Goal: Use online tool/utility: Utilize a website feature to perform a specific function

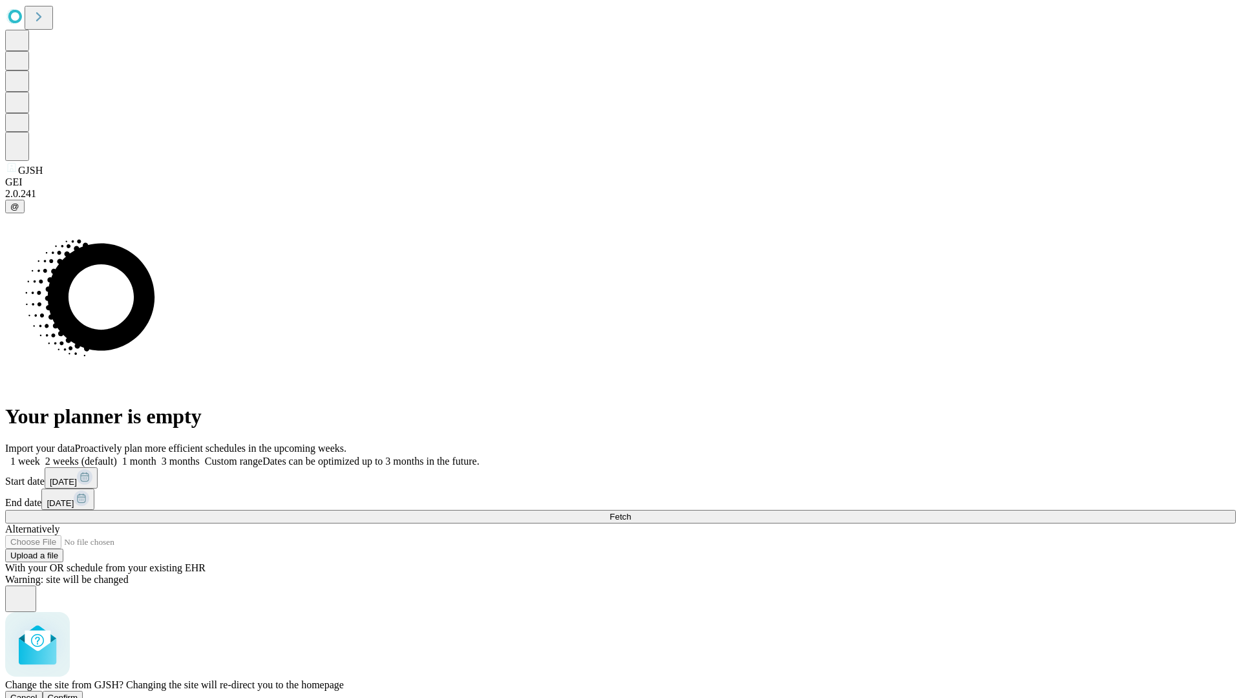
click at [78, 693] on span "Confirm" at bounding box center [63, 698] width 30 height 10
click at [40, 456] on label "1 week" at bounding box center [22, 461] width 35 height 11
click at [631, 512] on span "Fetch" at bounding box center [620, 517] width 21 height 10
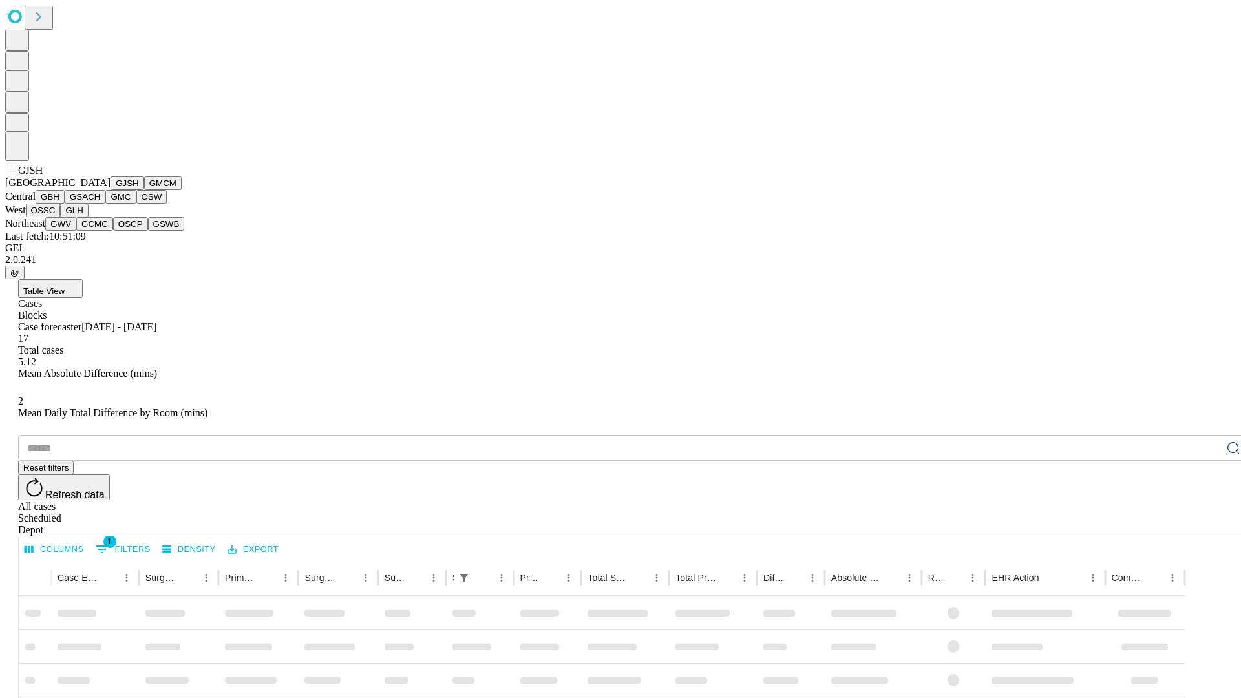
click at [144, 190] on button "GMCM" at bounding box center [163, 184] width 38 height 14
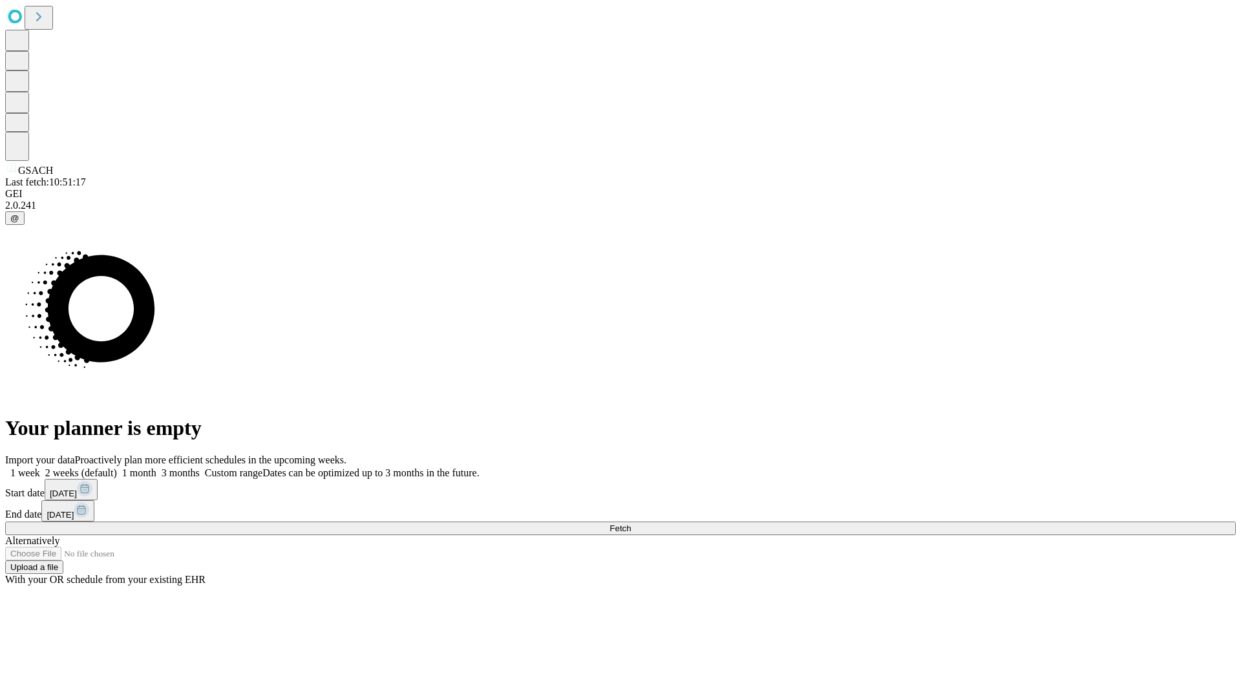
click at [631, 524] on span "Fetch" at bounding box center [620, 529] width 21 height 10
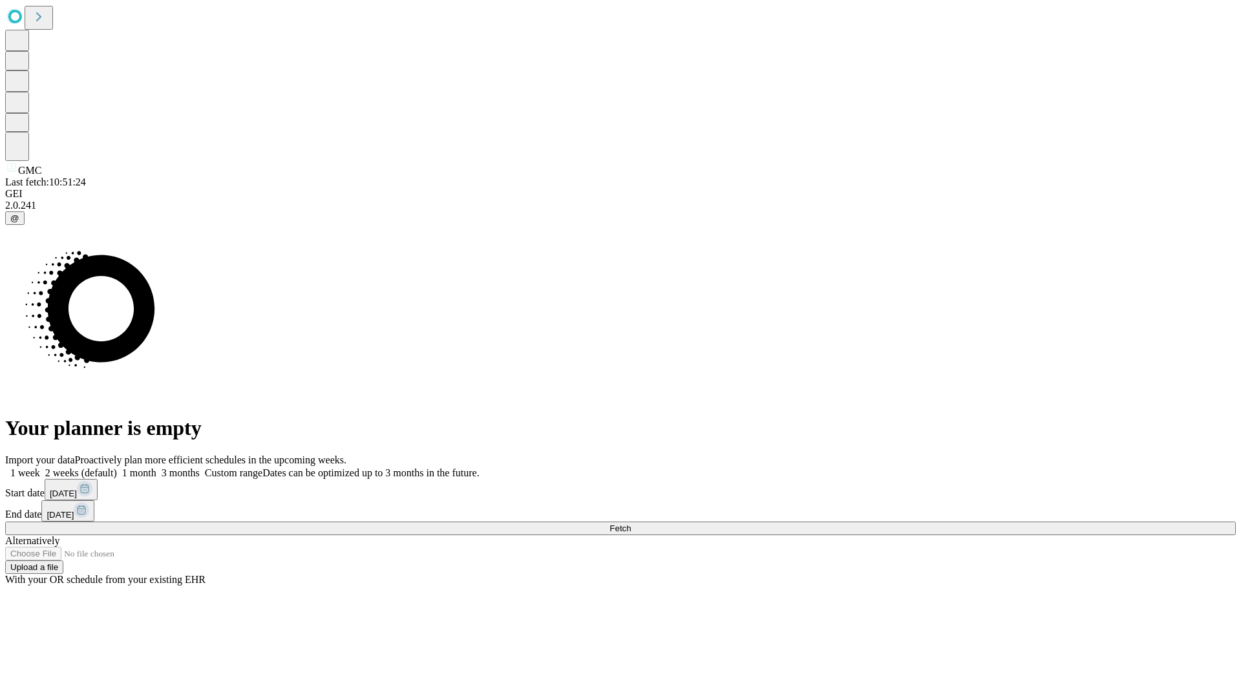
click at [631, 524] on span "Fetch" at bounding box center [620, 529] width 21 height 10
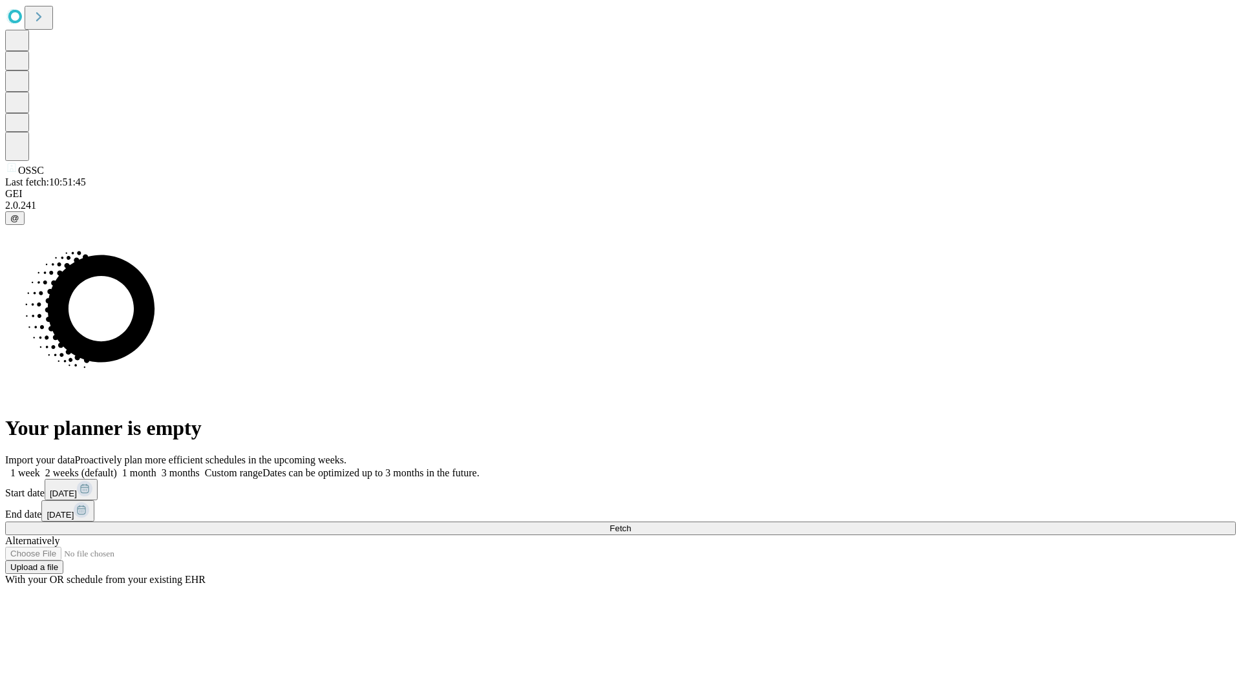
click at [40, 467] on label "1 week" at bounding box center [22, 472] width 35 height 11
click at [631, 524] on span "Fetch" at bounding box center [620, 529] width 21 height 10
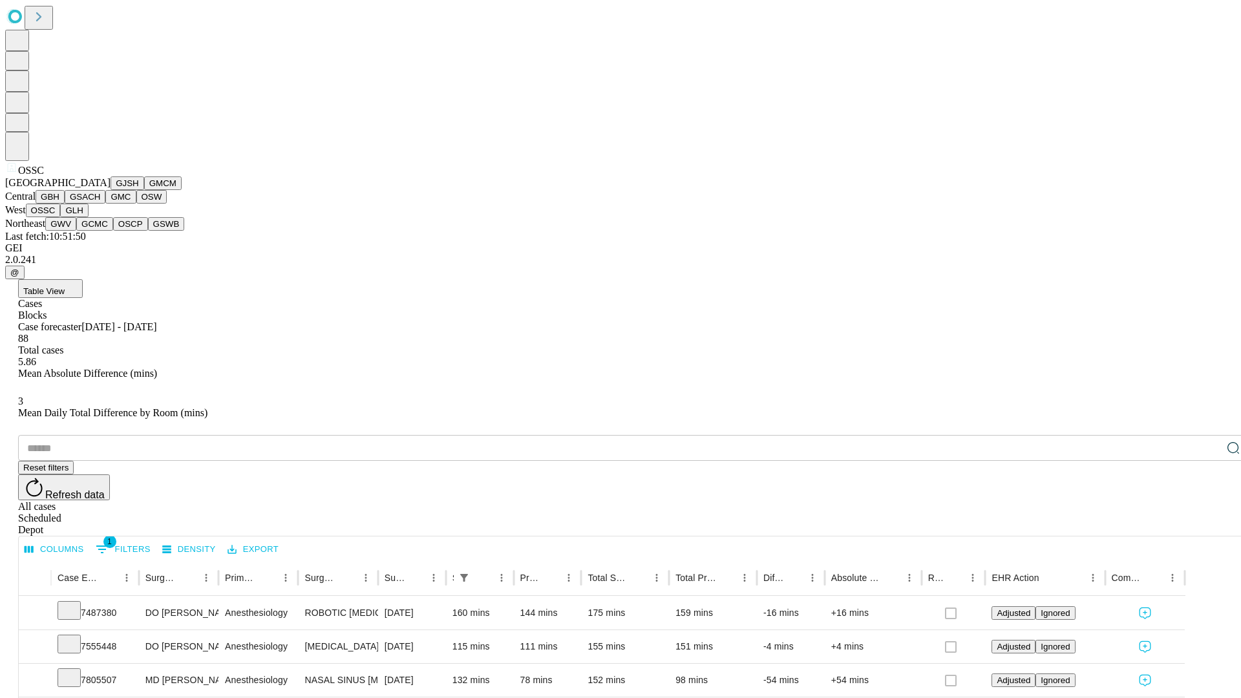
click at [88, 217] on button "GLH" at bounding box center [74, 211] width 28 height 14
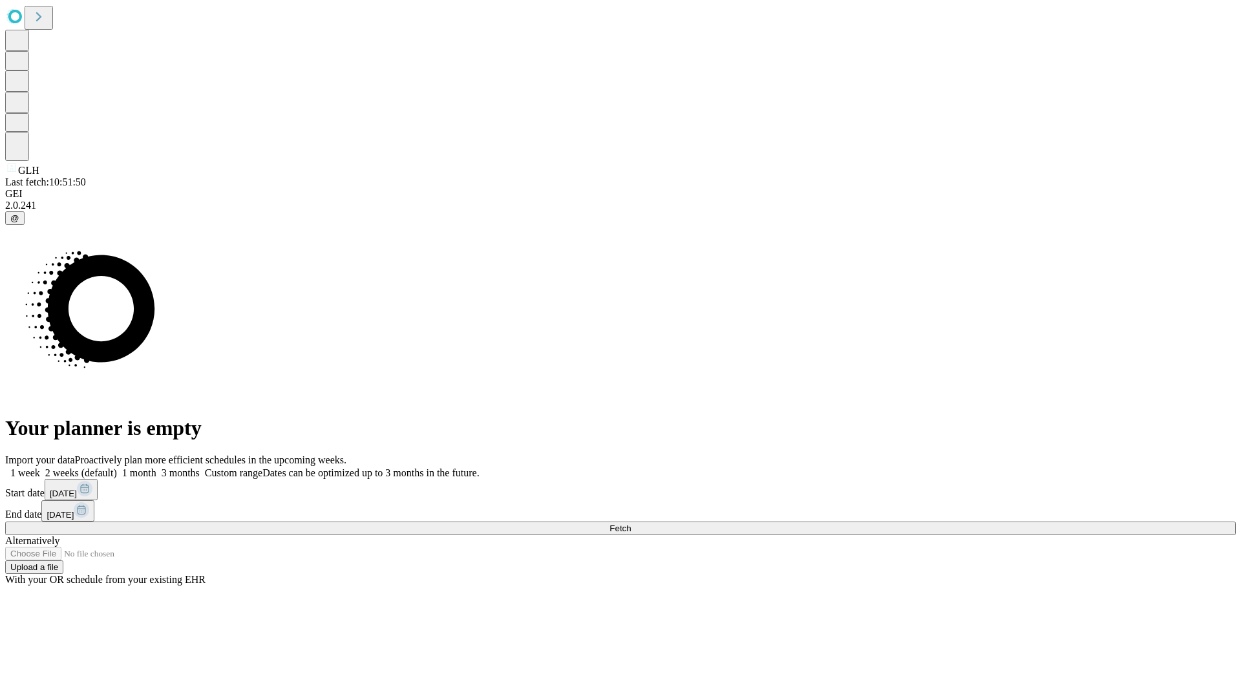
click at [40, 467] on label "1 week" at bounding box center [22, 472] width 35 height 11
click at [631, 524] on span "Fetch" at bounding box center [620, 529] width 21 height 10
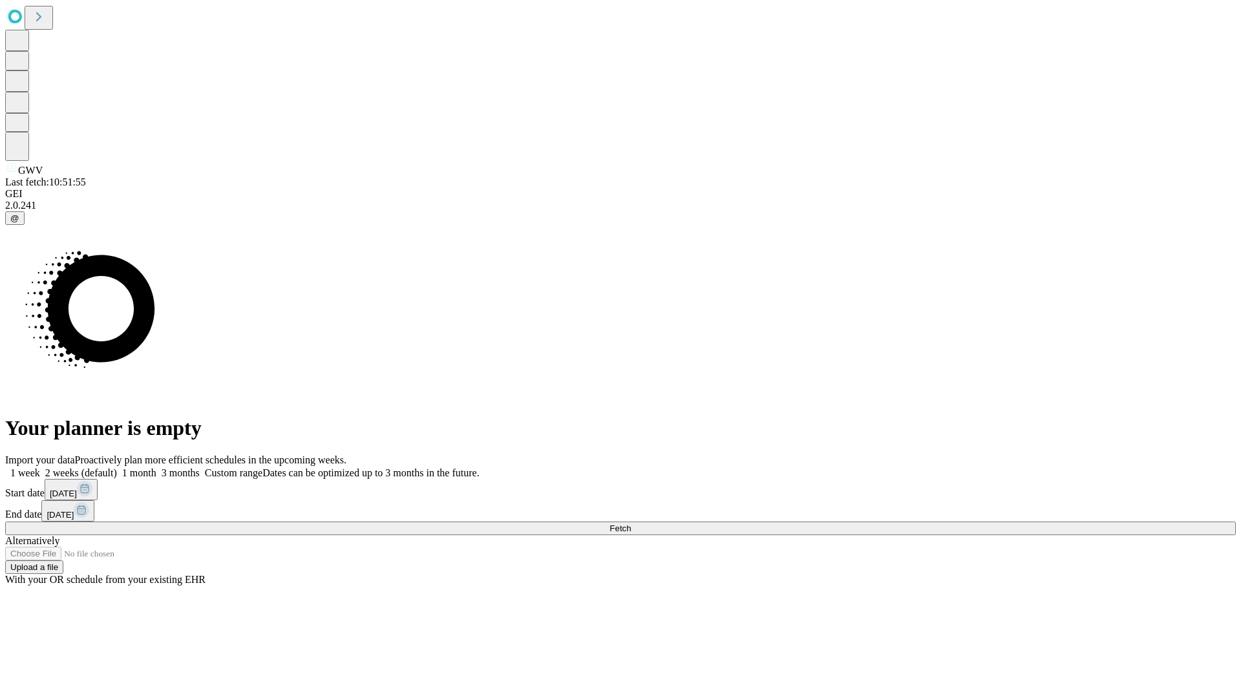
click at [40, 467] on label "1 week" at bounding box center [22, 472] width 35 height 11
click at [631, 524] on span "Fetch" at bounding box center [620, 529] width 21 height 10
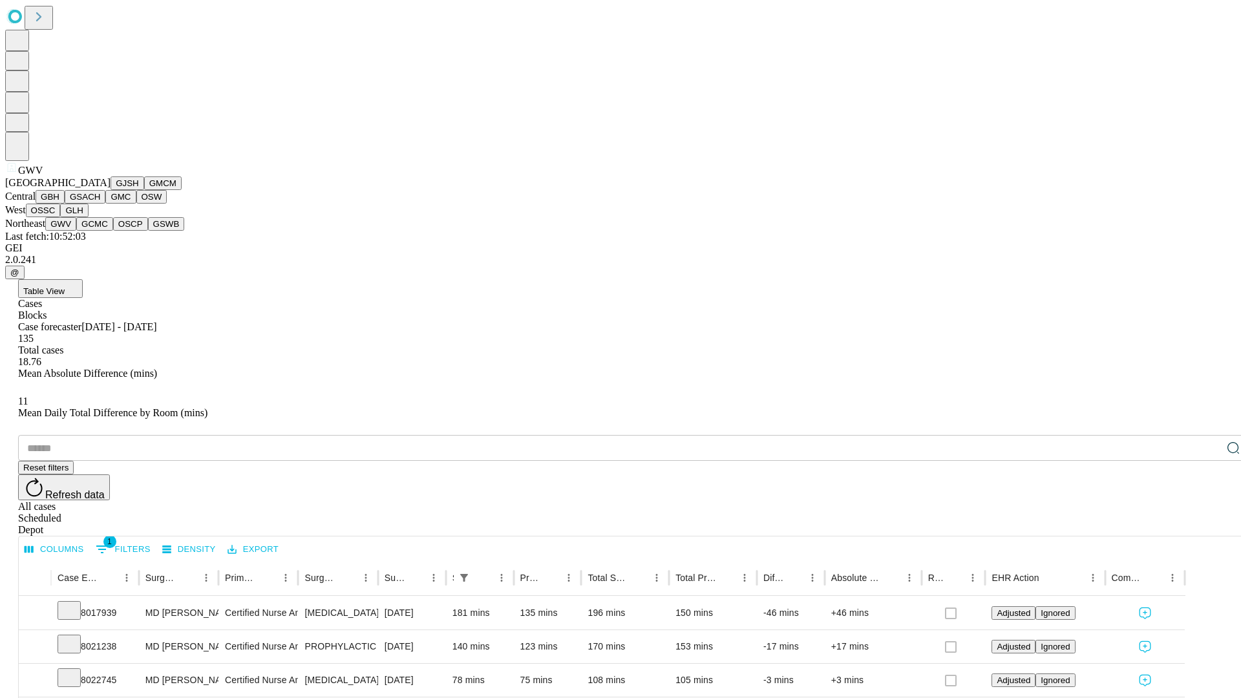
click at [100, 231] on button "GCMC" at bounding box center [94, 224] width 37 height 14
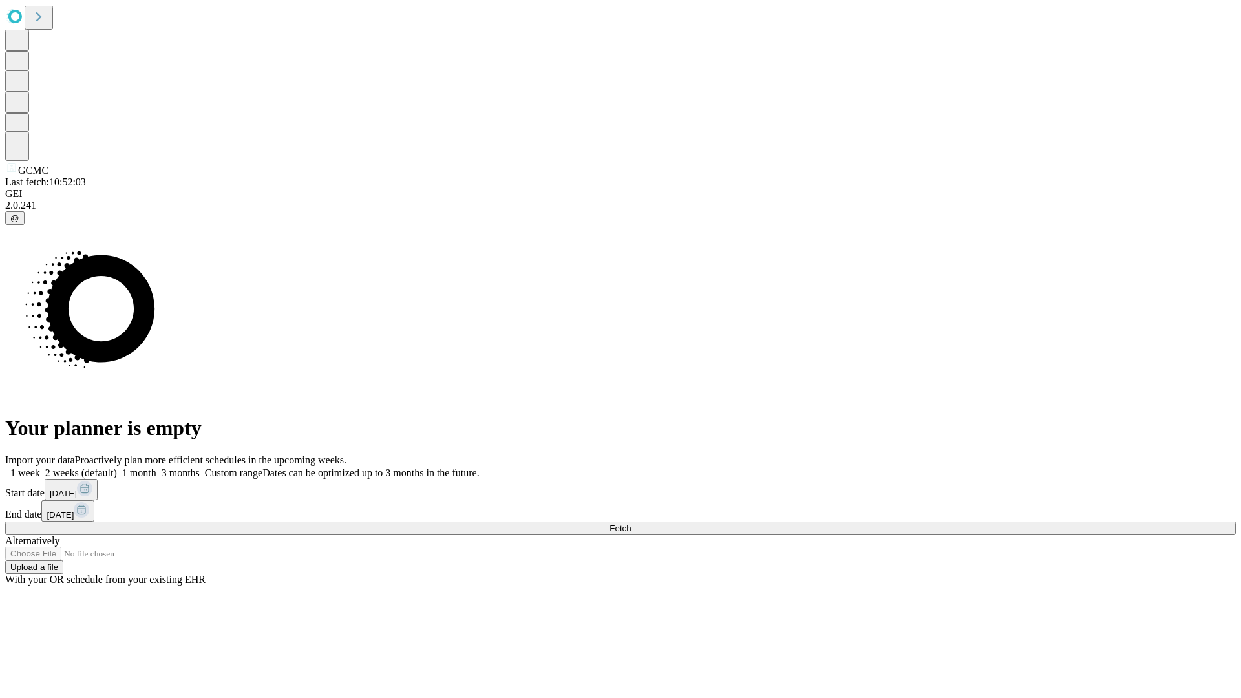
click at [40, 467] on label "1 week" at bounding box center [22, 472] width 35 height 11
click at [631, 524] on span "Fetch" at bounding box center [620, 529] width 21 height 10
click at [40, 467] on label "1 week" at bounding box center [22, 472] width 35 height 11
click at [631, 524] on span "Fetch" at bounding box center [620, 529] width 21 height 10
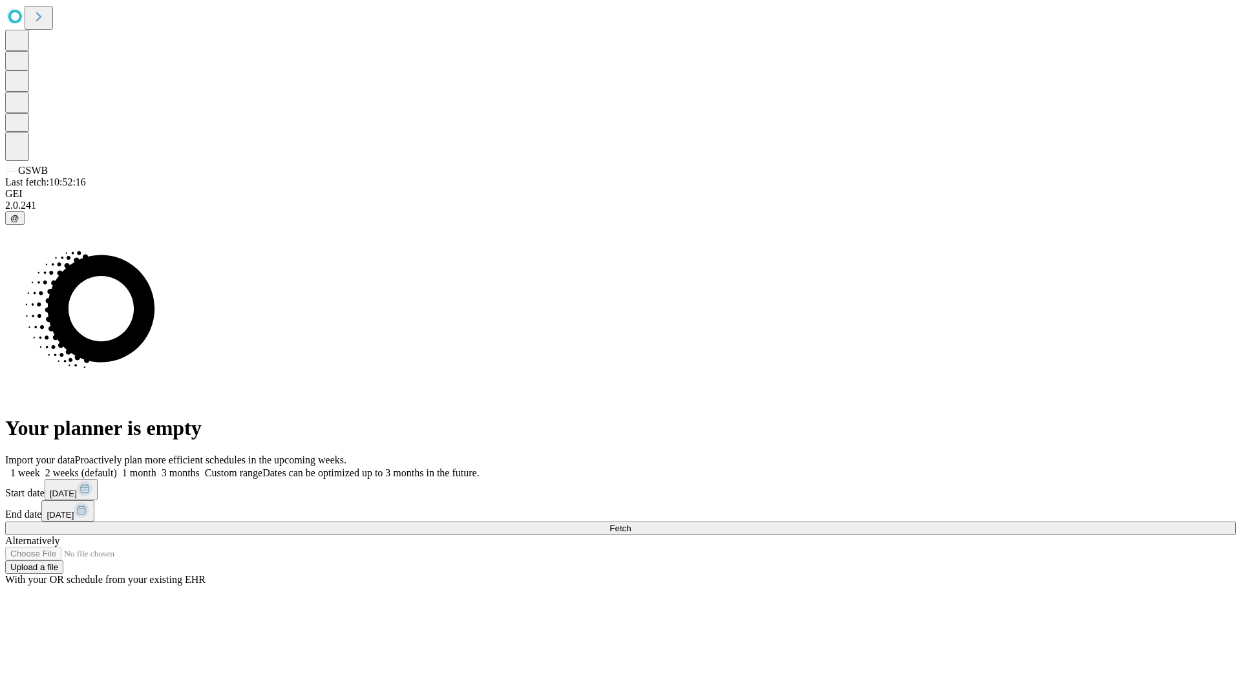
click at [40, 467] on label "1 week" at bounding box center [22, 472] width 35 height 11
click at [631, 524] on span "Fetch" at bounding box center [620, 529] width 21 height 10
